Goal: Transaction & Acquisition: Download file/media

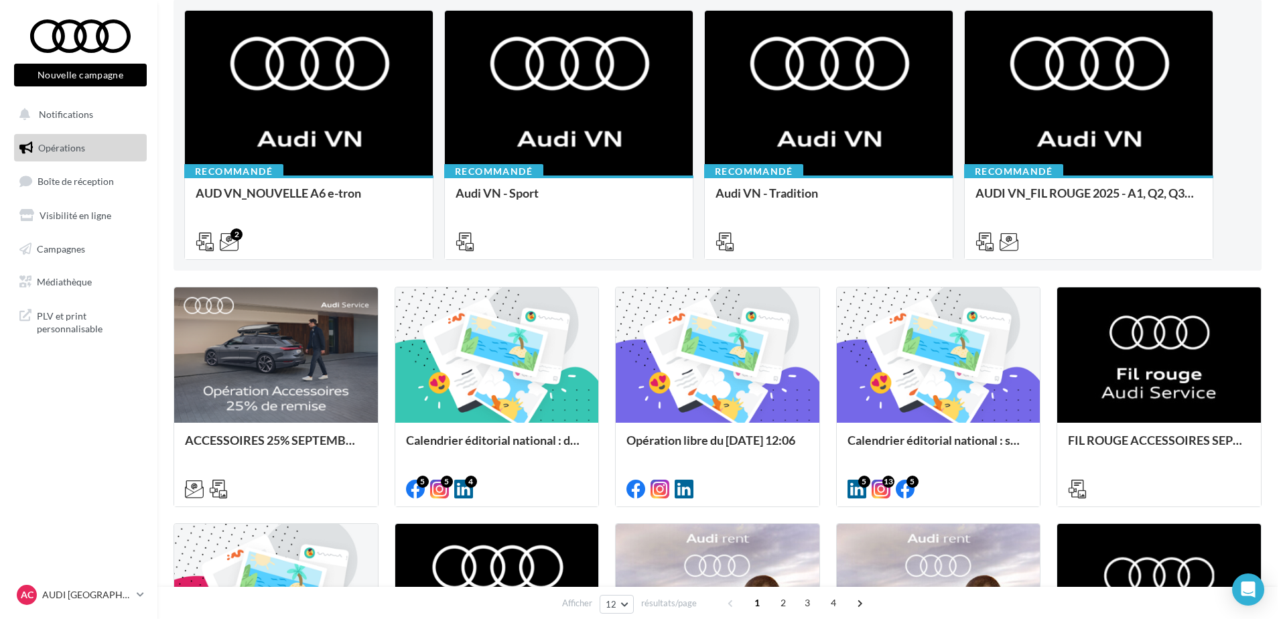
scroll to position [134, 0]
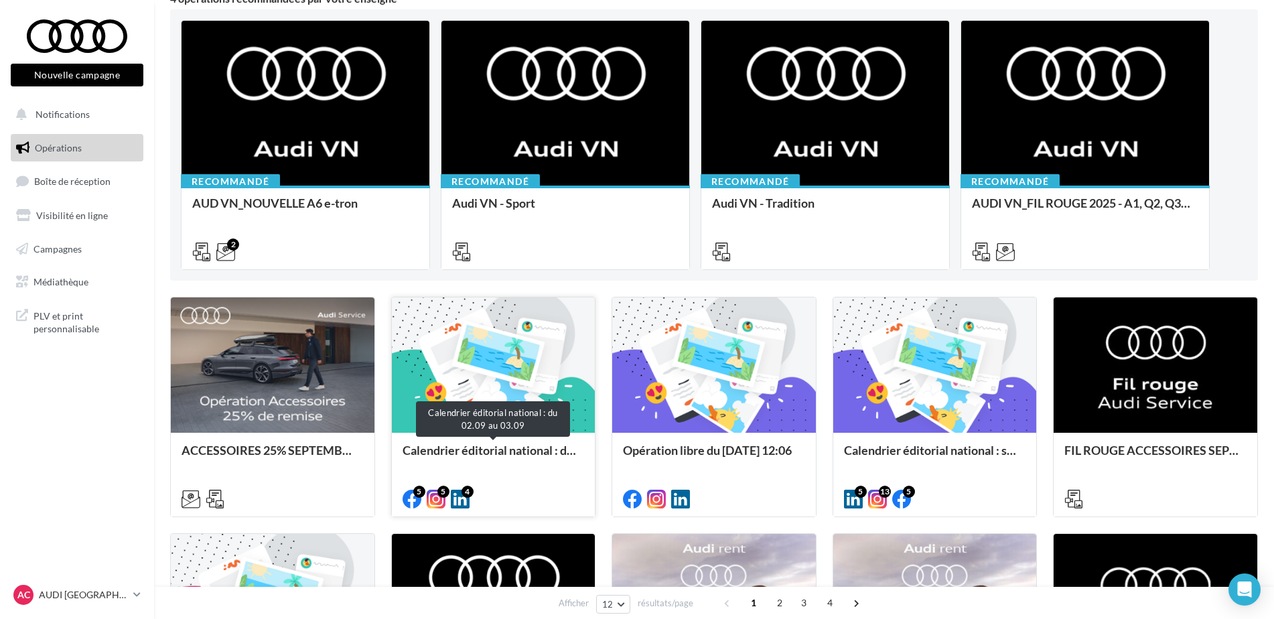
click at [515, 456] on div "Calendrier éditorial national : du 02.09 au 03.09" at bounding box center [494, 457] width 182 height 27
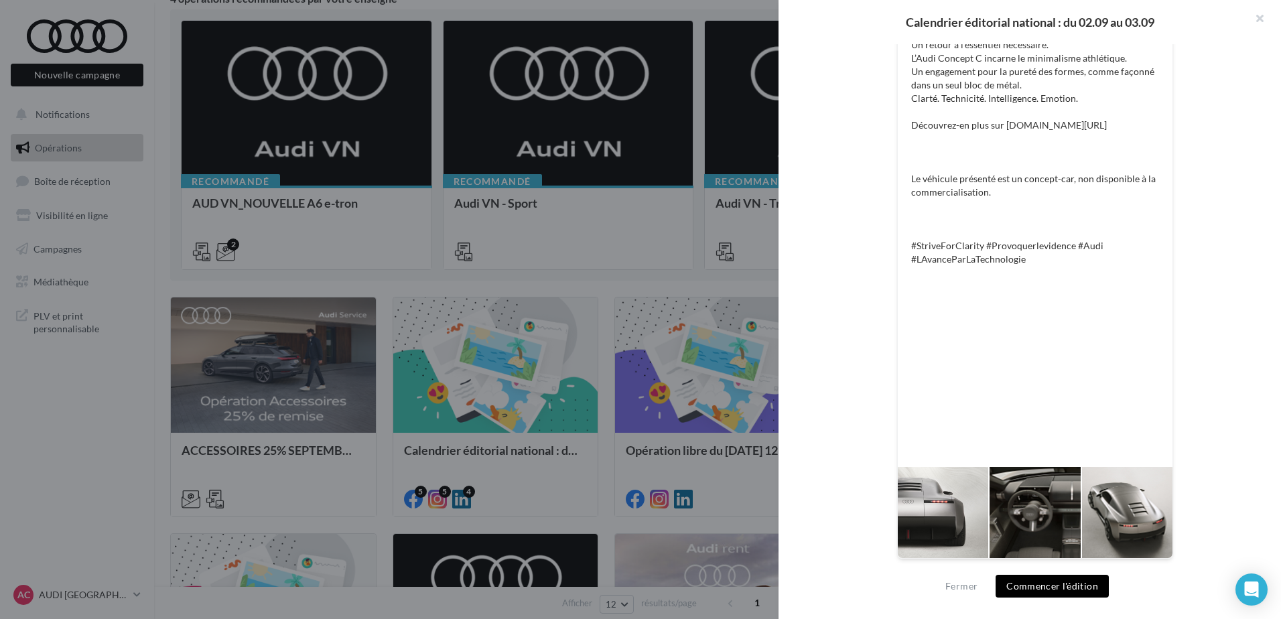
scroll to position [0, 0]
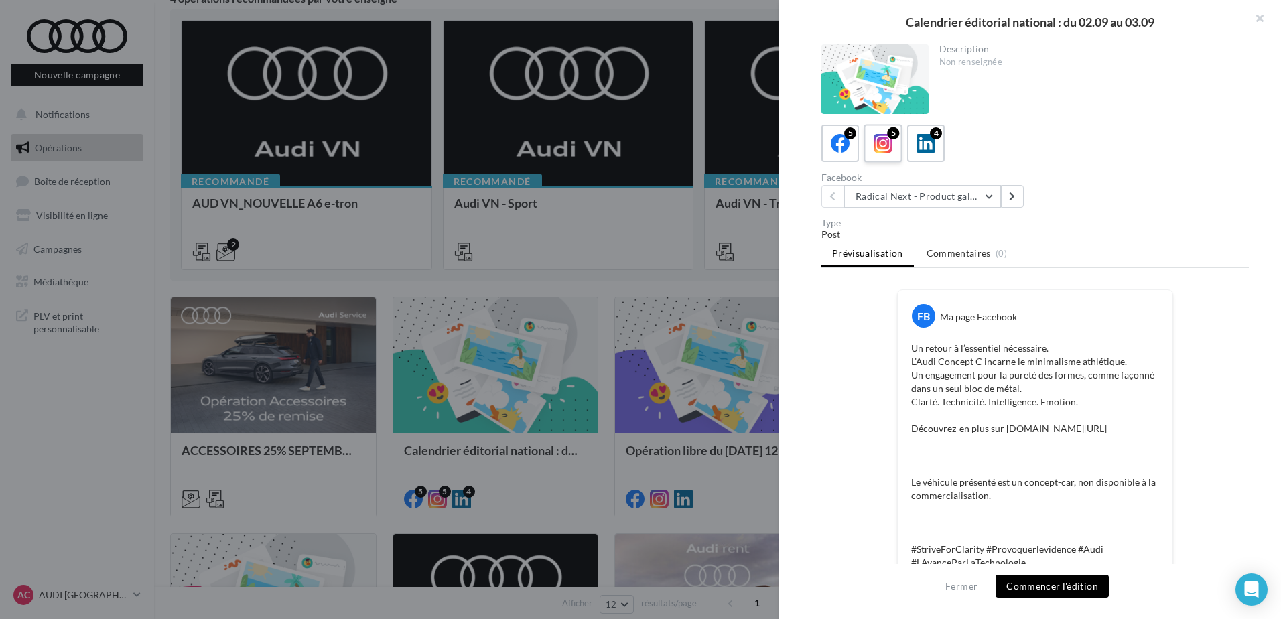
click at [876, 143] on icon at bounding box center [883, 143] width 19 height 19
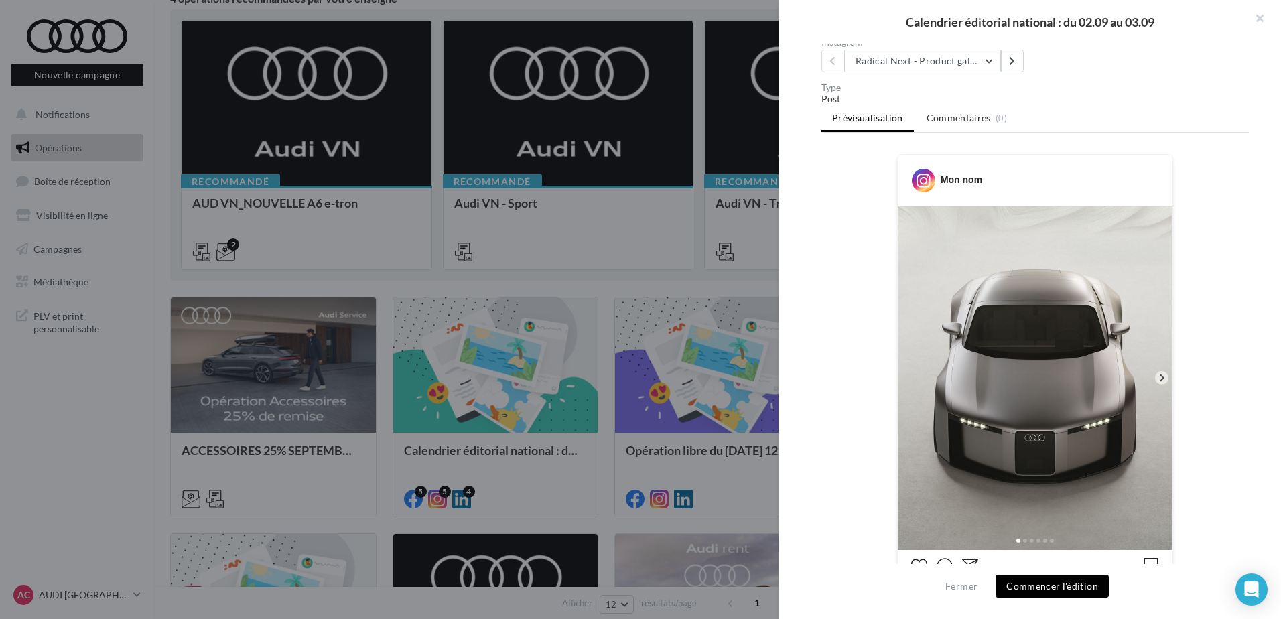
scroll to position [134, 0]
click at [969, 63] on button "Radical Next - Product gallery" at bounding box center [922, 62] width 157 height 23
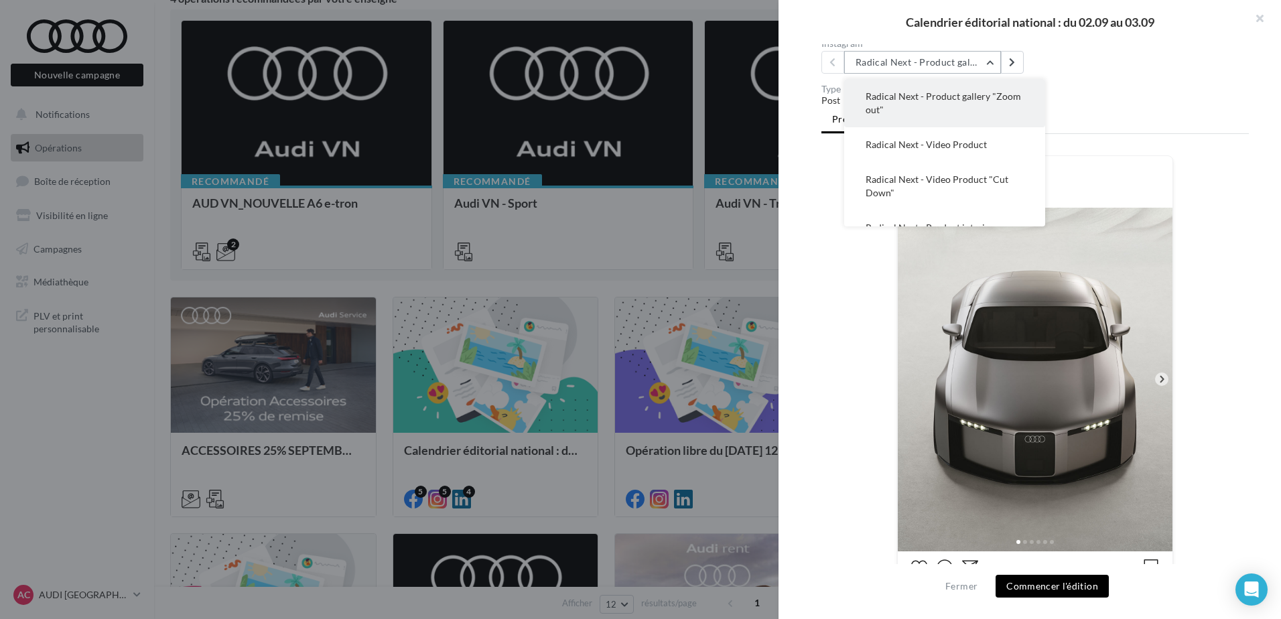
scroll to position [54, 0]
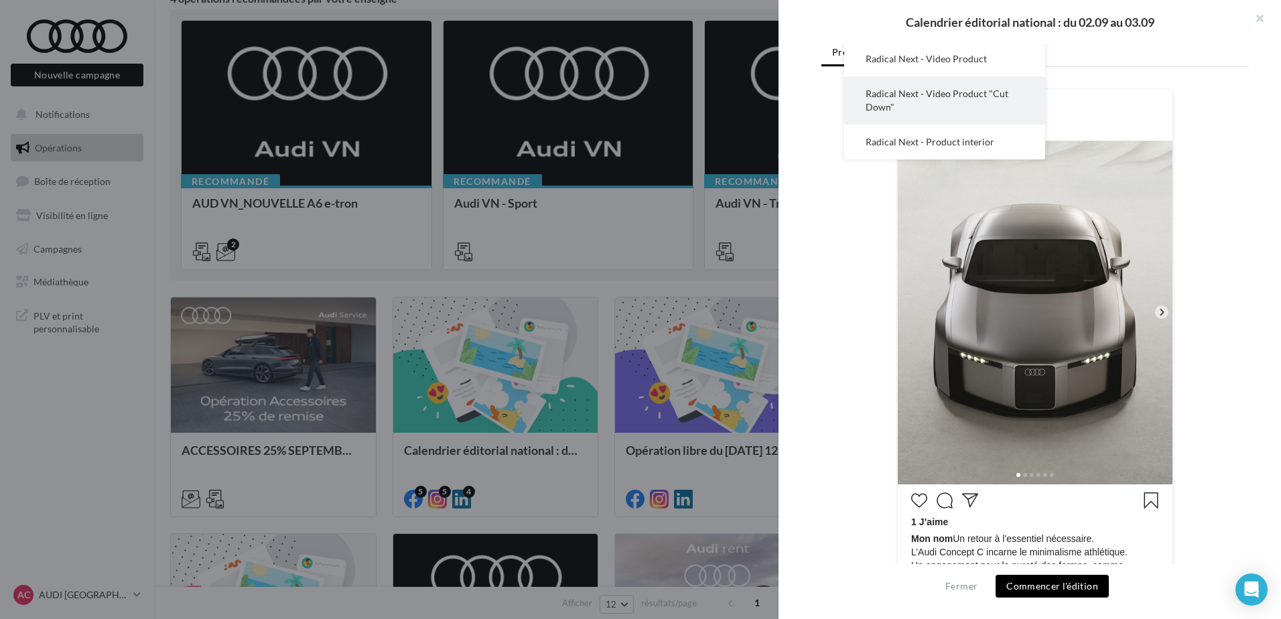
click at [966, 102] on button "Radical Next - Video Product "Cut Down"" at bounding box center [944, 100] width 201 height 48
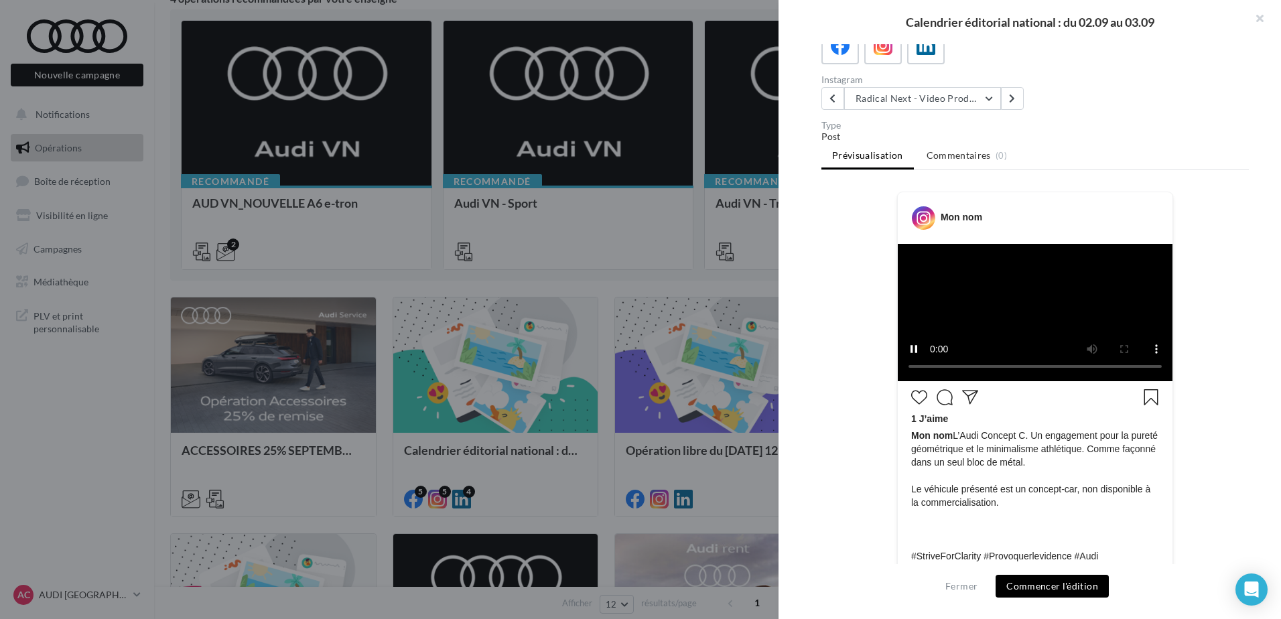
scroll to position [0, 0]
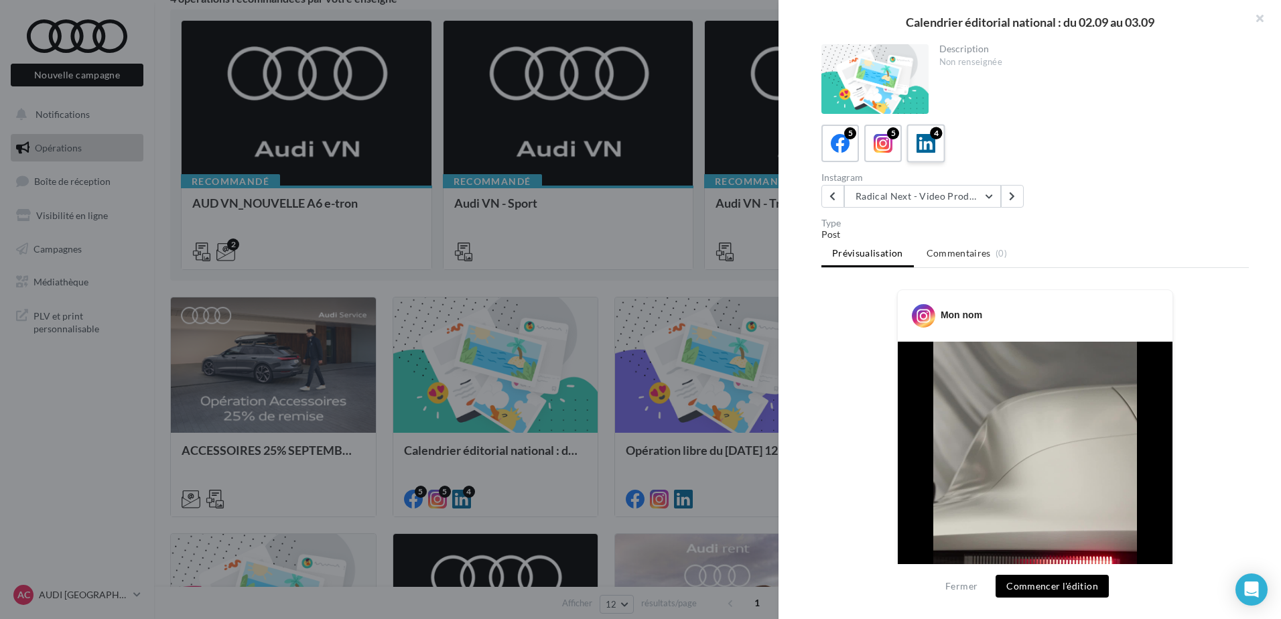
click at [915, 139] on div "4" at bounding box center [926, 143] width 25 height 25
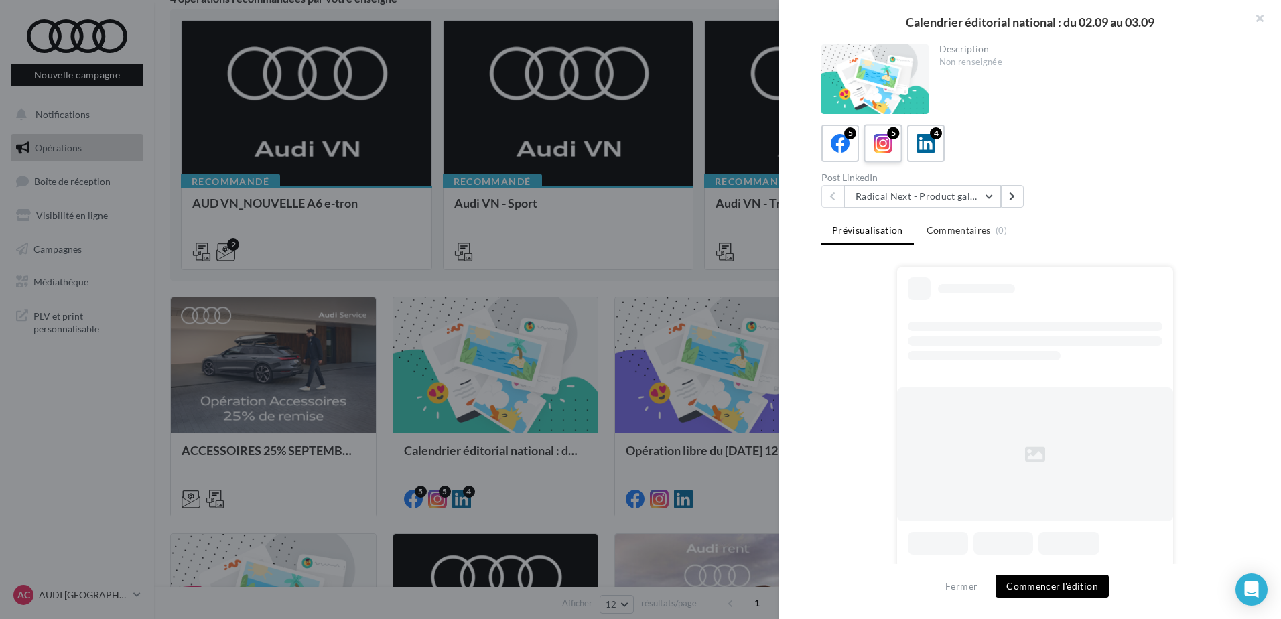
click at [889, 147] on icon at bounding box center [883, 143] width 19 height 19
click at [935, 197] on button "Radical Next - Product gallery" at bounding box center [922, 196] width 157 height 23
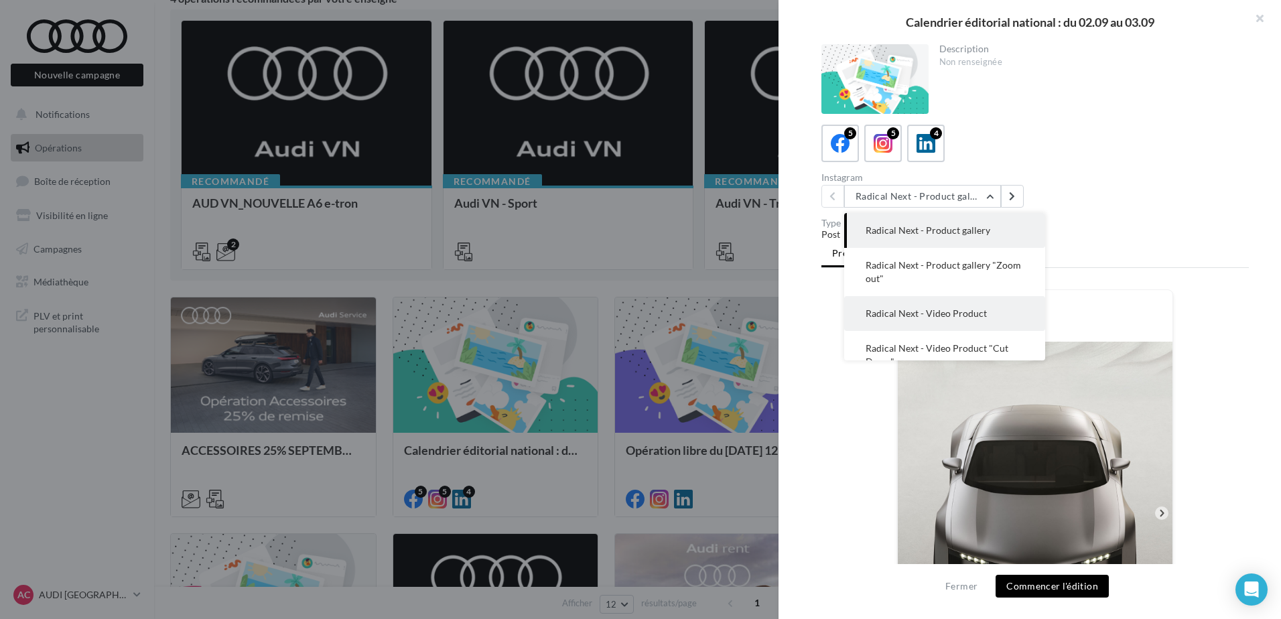
click at [945, 310] on span "Radical Next - Video Product" at bounding box center [926, 313] width 121 height 11
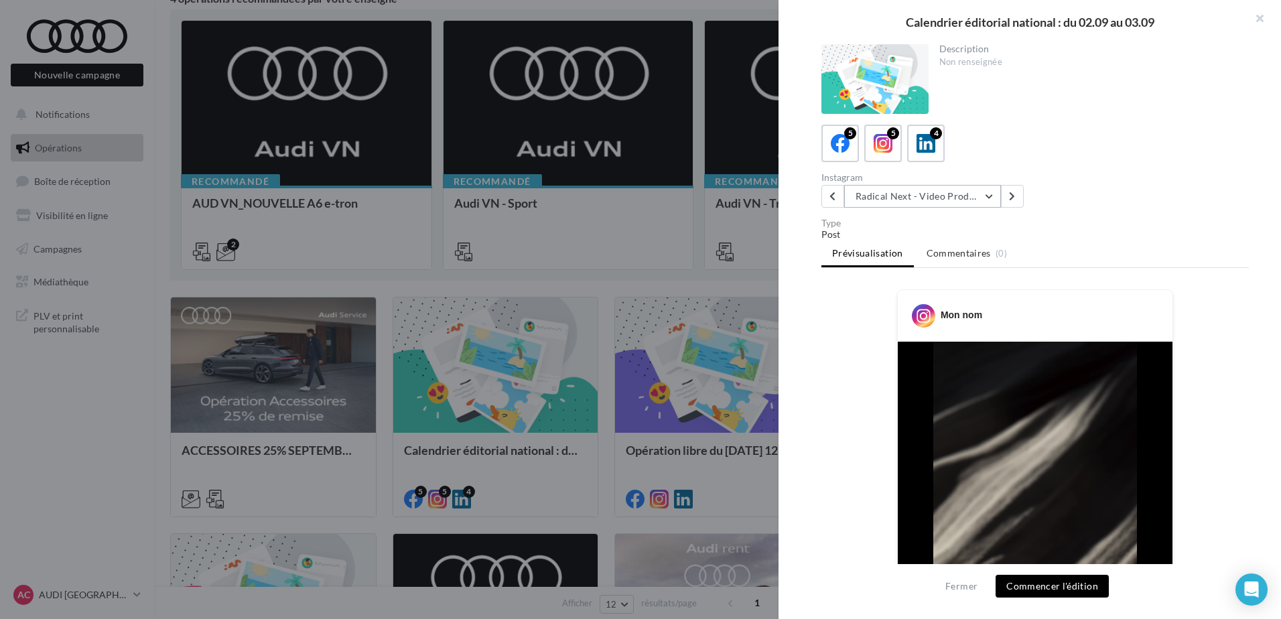
click at [972, 195] on button "Radical Next - Video Product" at bounding box center [922, 196] width 157 height 23
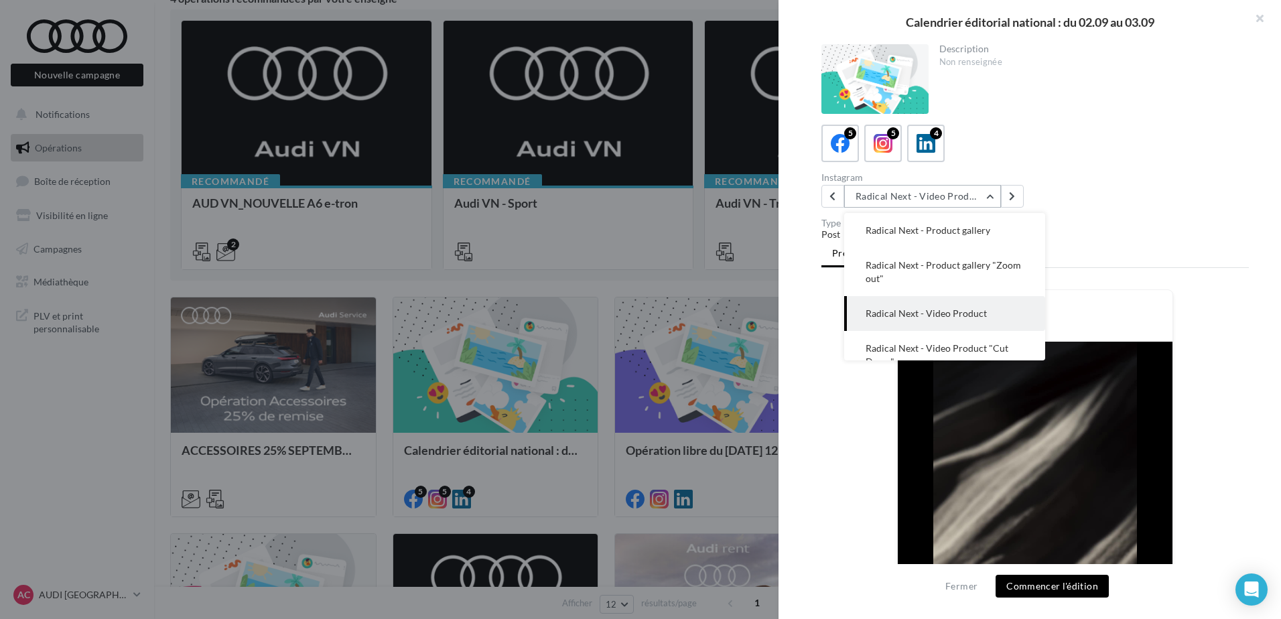
scroll to position [35, 0]
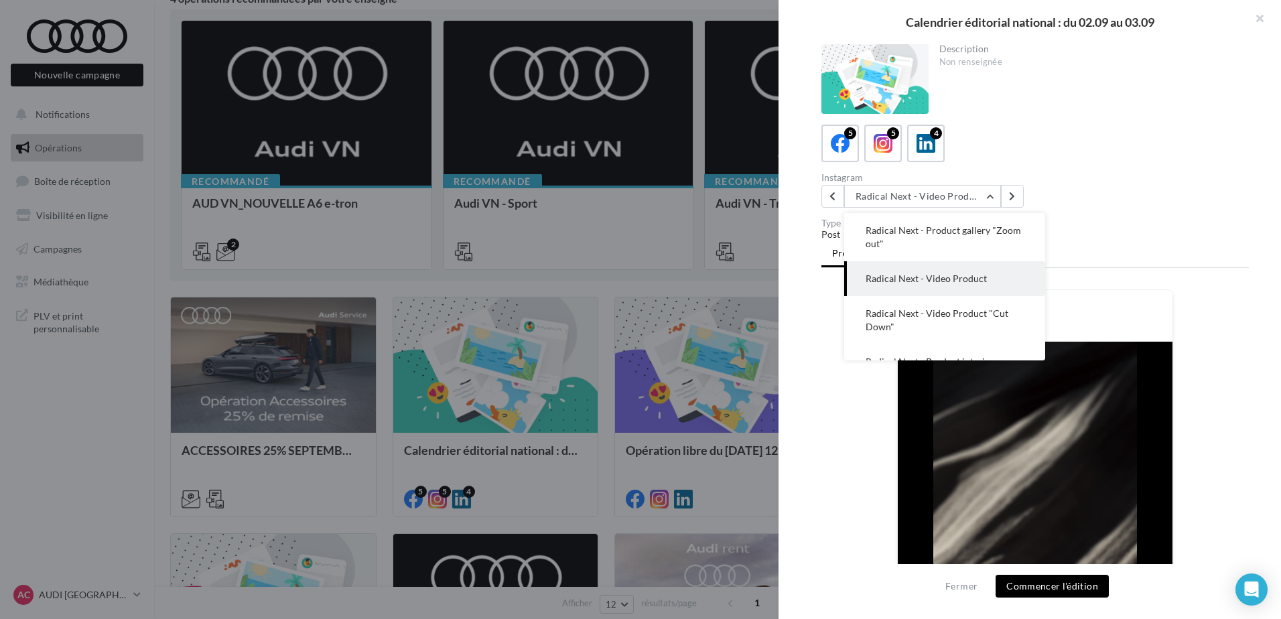
click at [1148, 248] on ul "Prévisualisation Commentaires (0)" at bounding box center [1034, 254] width 427 height 27
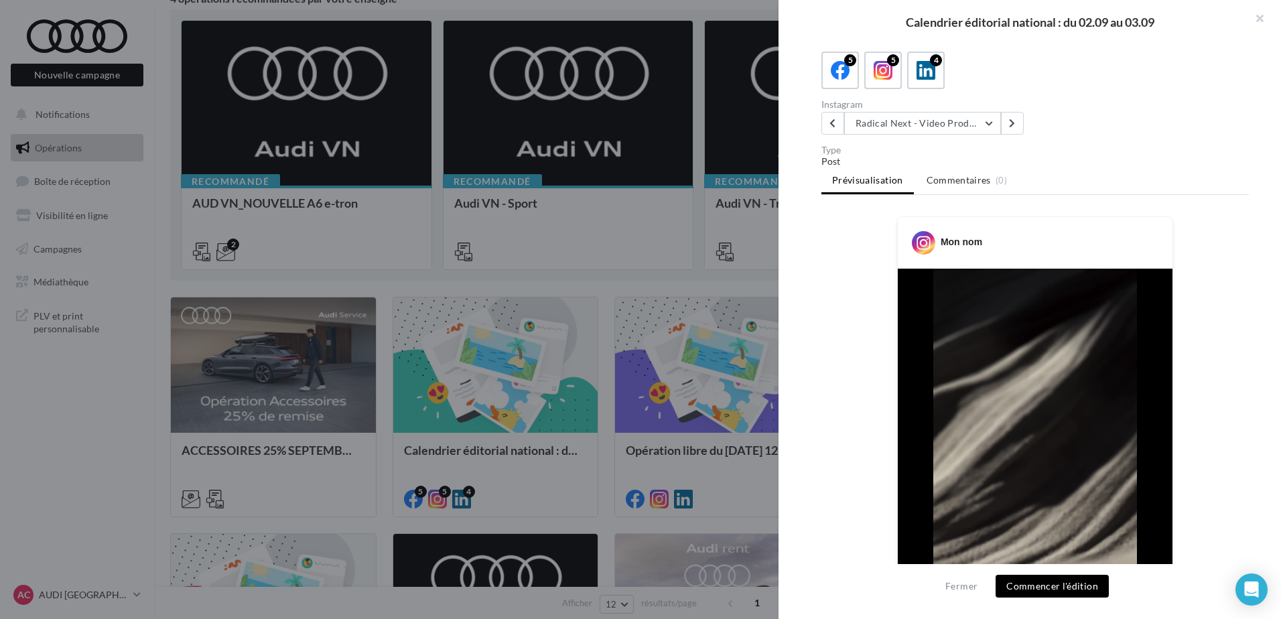
scroll to position [0, 0]
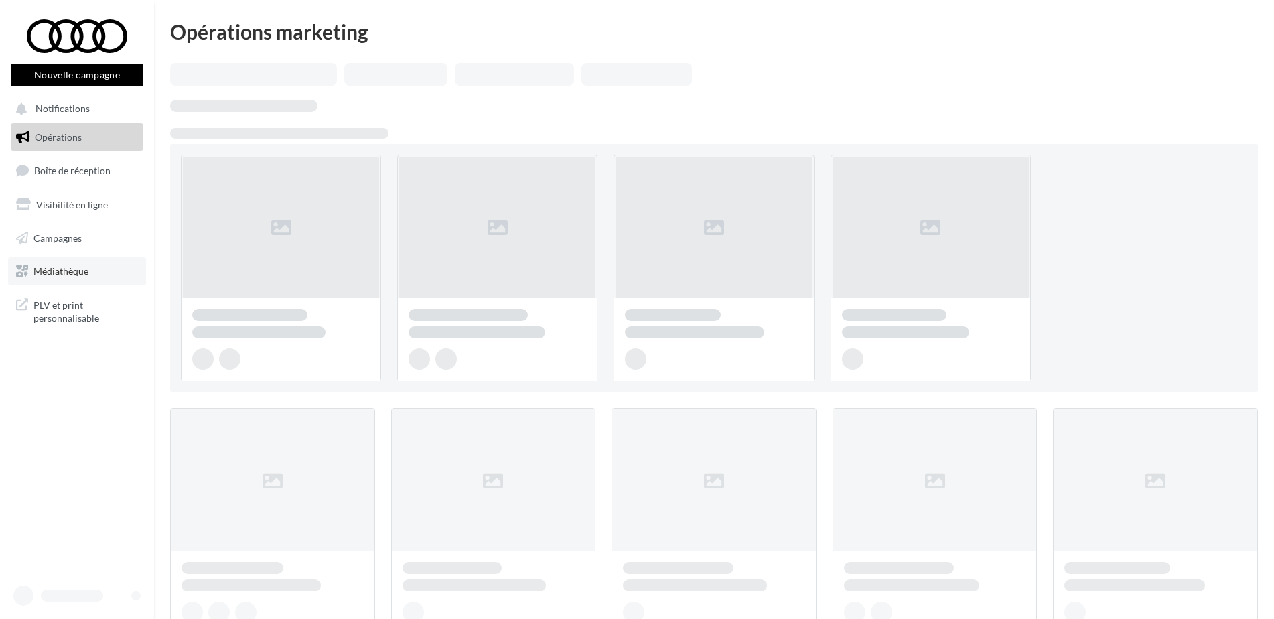
click at [73, 278] on link "Médiathèque" at bounding box center [77, 271] width 138 height 28
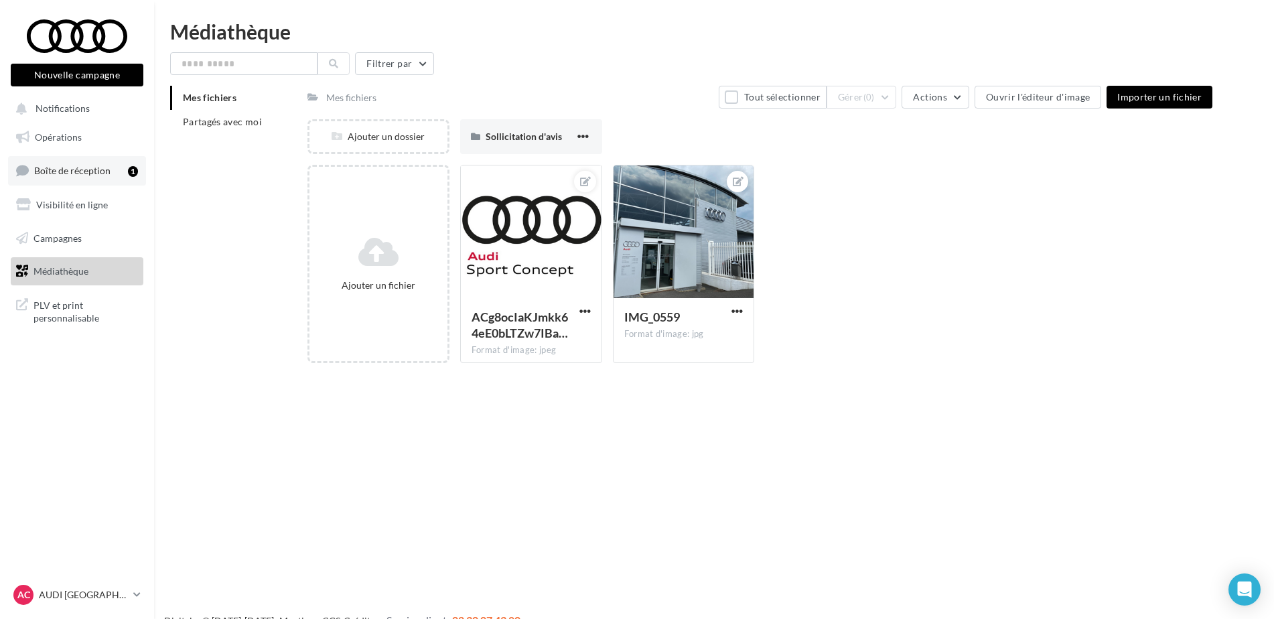
click at [72, 165] on span "Boîte de réception" at bounding box center [72, 170] width 76 height 11
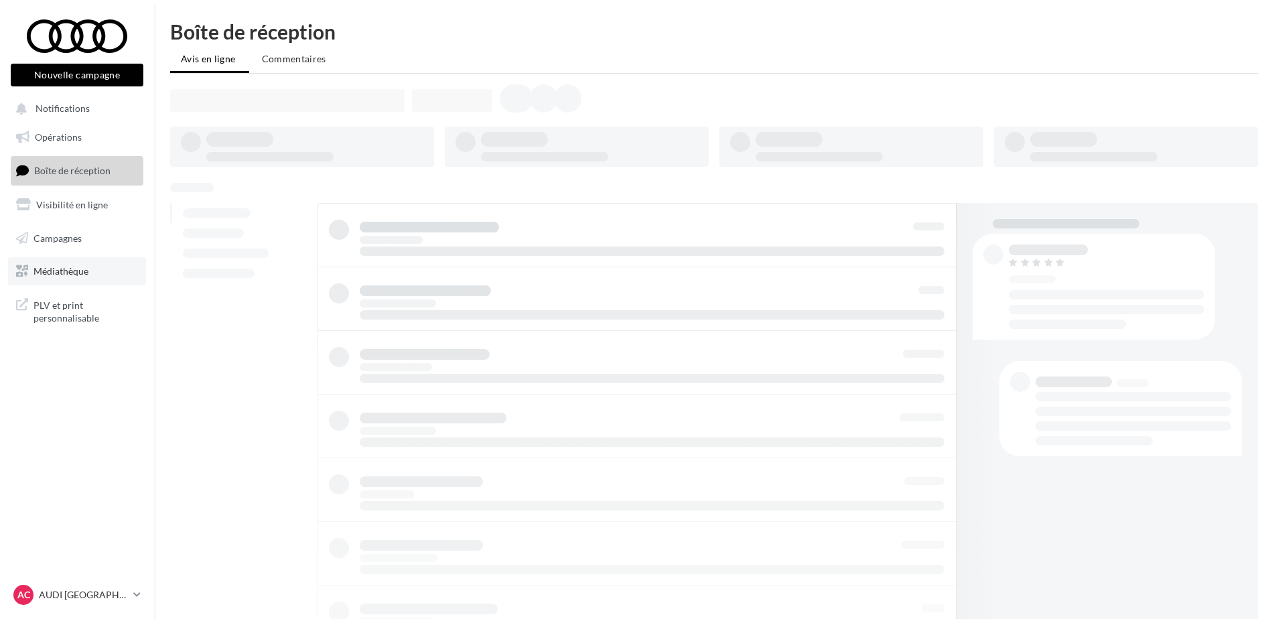
click at [76, 263] on link "Médiathèque" at bounding box center [77, 271] width 138 height 28
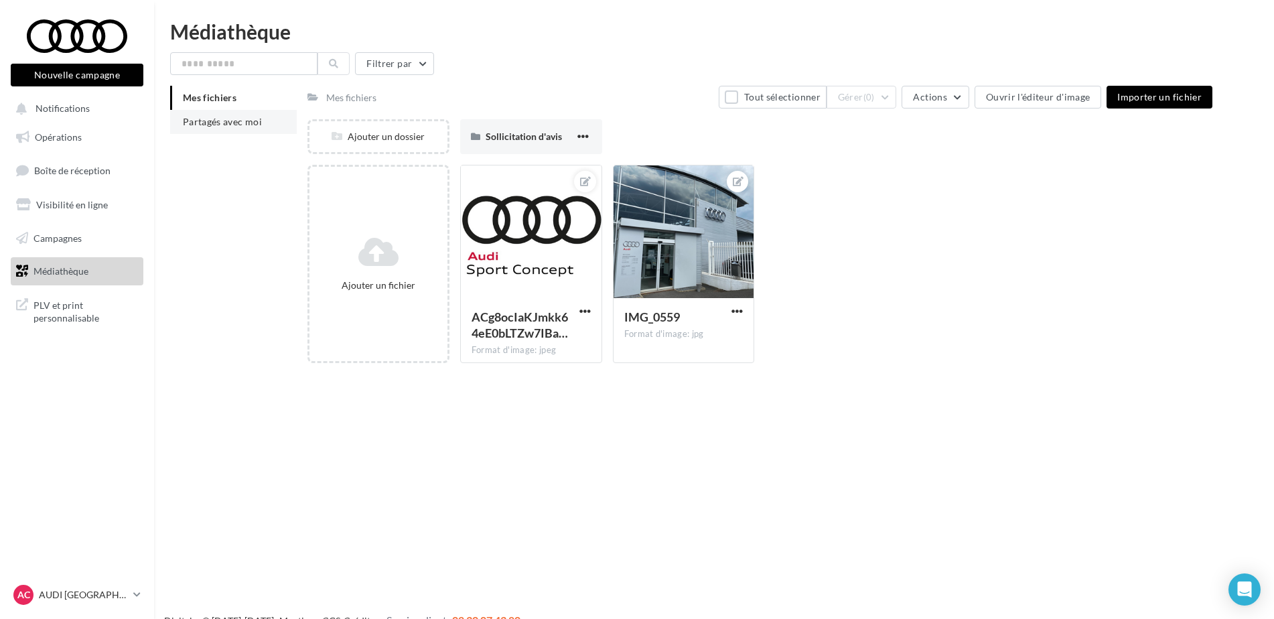
click at [236, 115] on li "Partagés avec moi" at bounding box center [233, 122] width 127 height 24
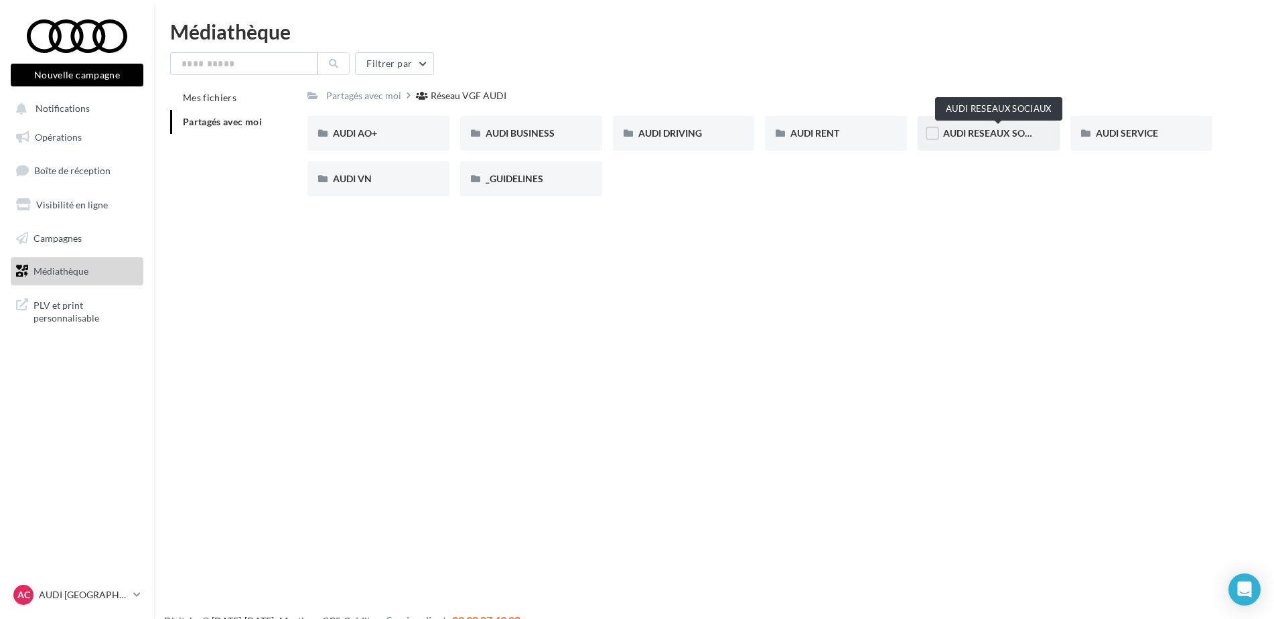
click at [1011, 132] on span "AUDI RESEAUX SOCIAUX" at bounding box center [998, 132] width 111 height 11
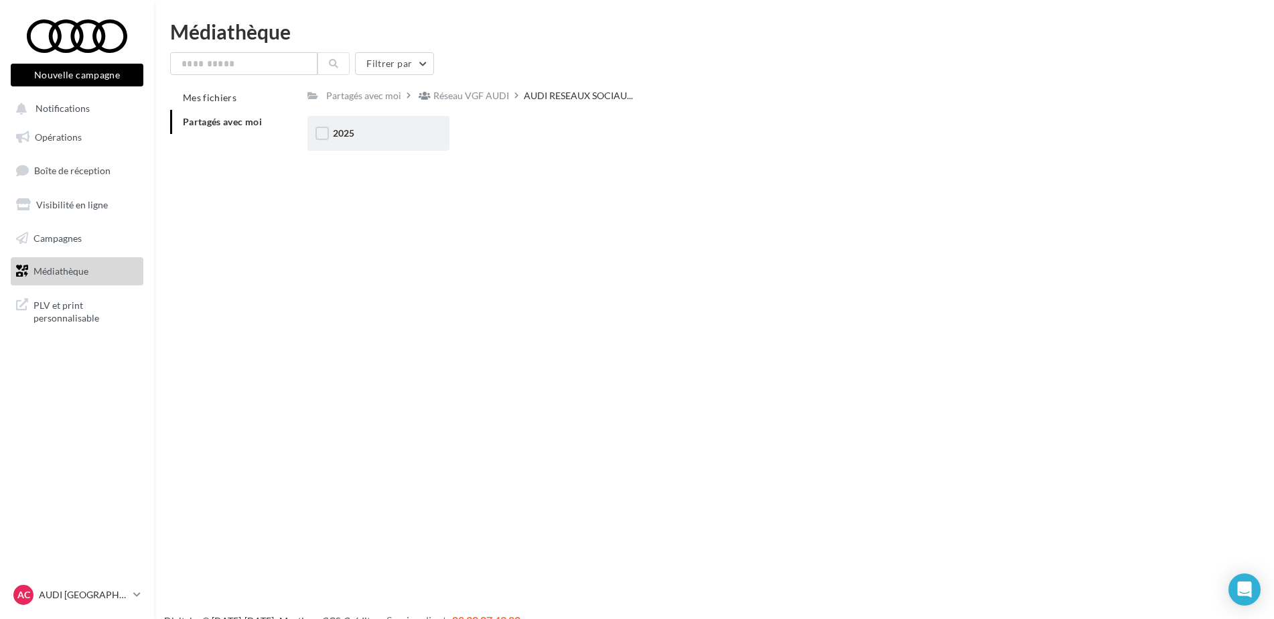
click at [421, 135] on div "2025" at bounding box center [378, 133] width 91 height 13
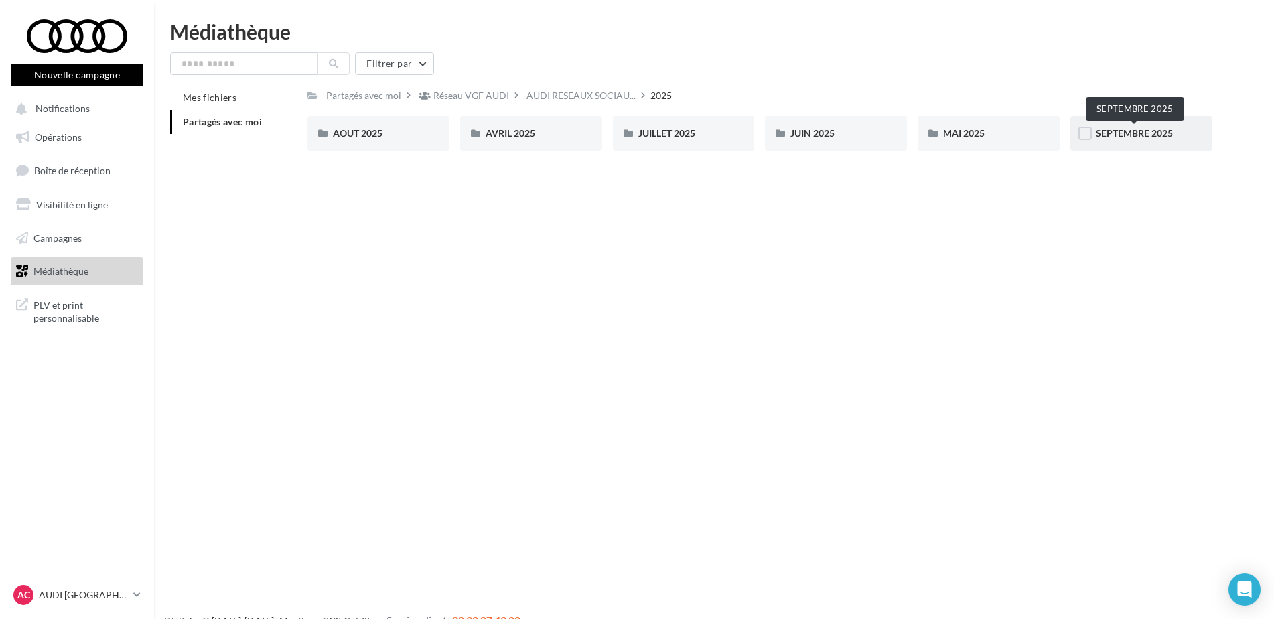
click at [1121, 137] on span "SEPTEMBRE 2025" at bounding box center [1134, 132] width 77 height 11
click at [848, 131] on div "Radical Next" at bounding box center [836, 133] width 91 height 13
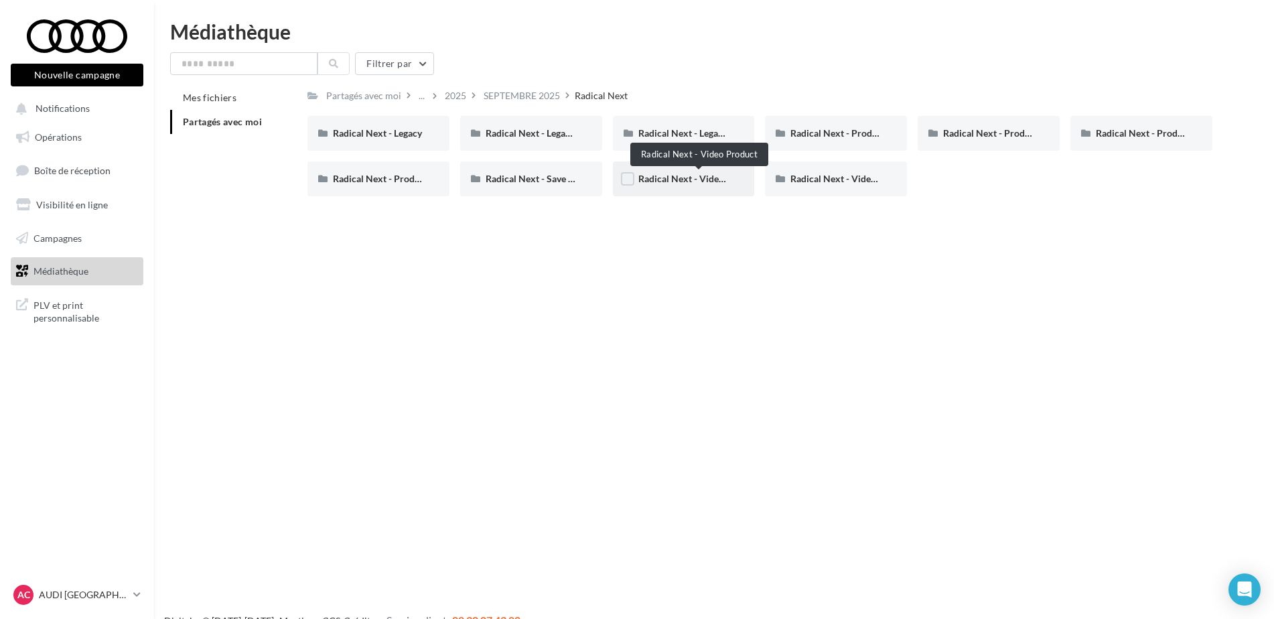
click at [673, 176] on span "Radical Next - Video Product" at bounding box center [700, 178] width 122 height 11
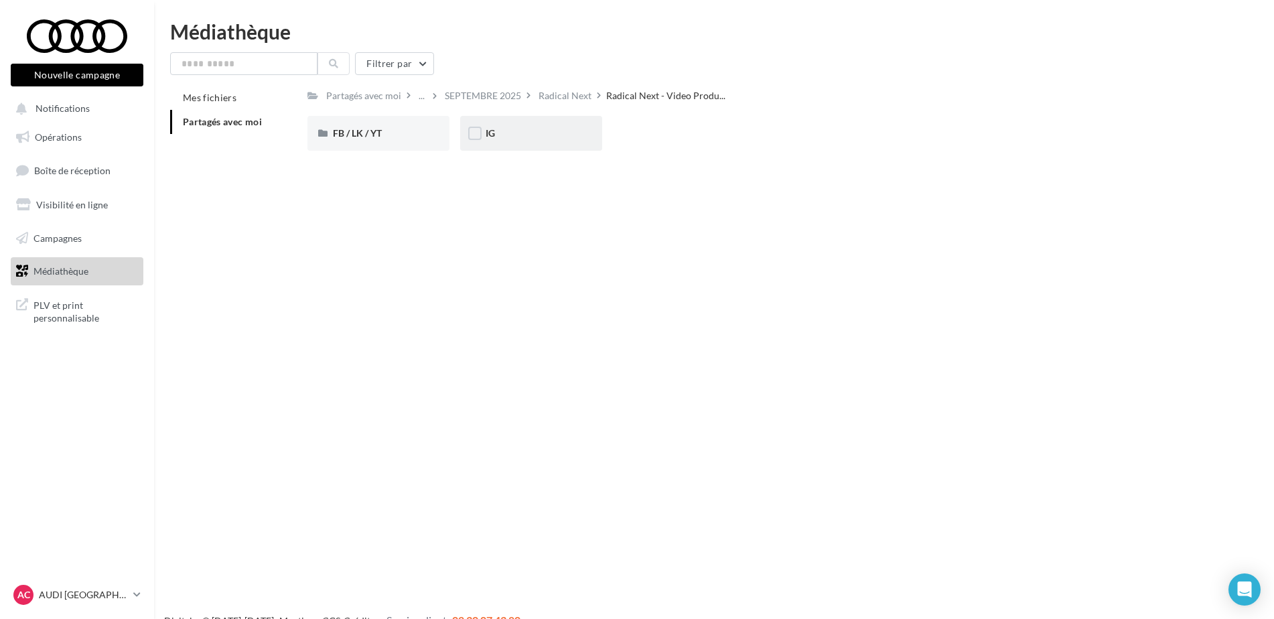
click at [537, 137] on div "IG" at bounding box center [531, 133] width 91 height 13
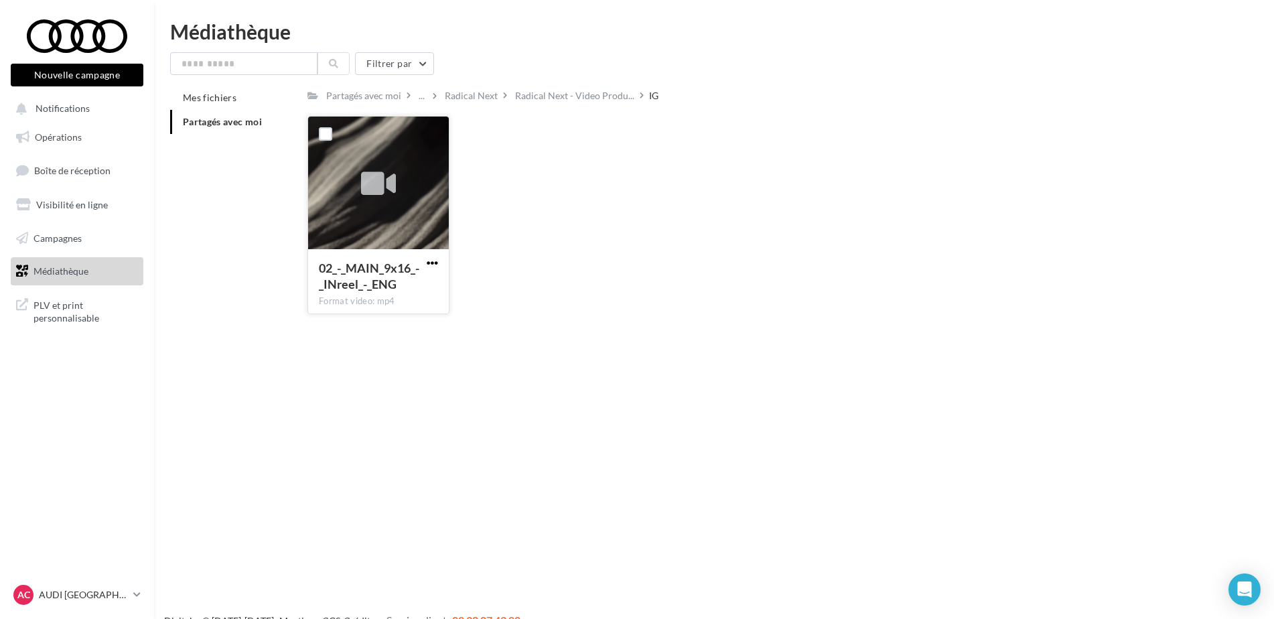
click at [431, 263] on span "button" at bounding box center [432, 262] width 11 height 11
click at [414, 285] on button "Télécharger" at bounding box center [374, 289] width 134 height 35
